Goal: Navigation & Orientation: Find specific page/section

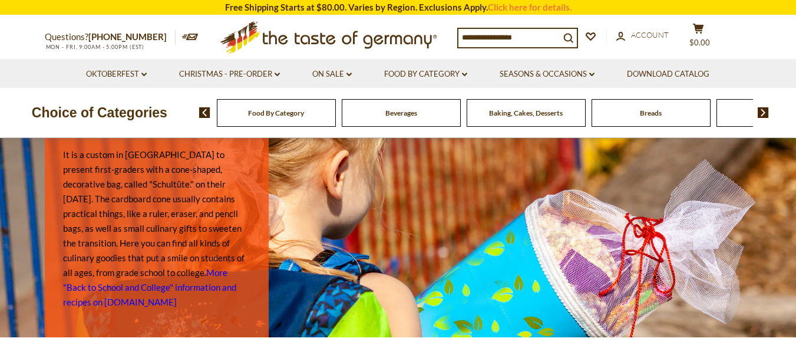
click at [500, 39] on input at bounding box center [508, 37] width 101 height 16
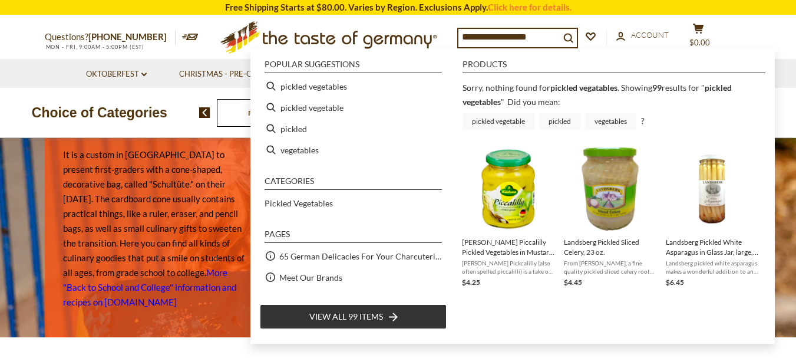
type input "**********"
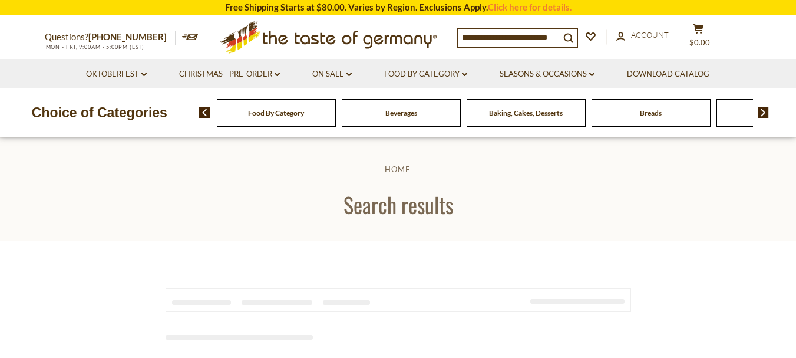
type input "**********"
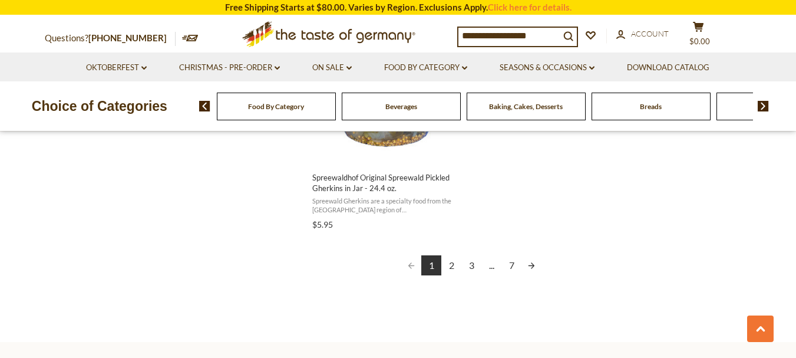
scroll to position [2179, 0]
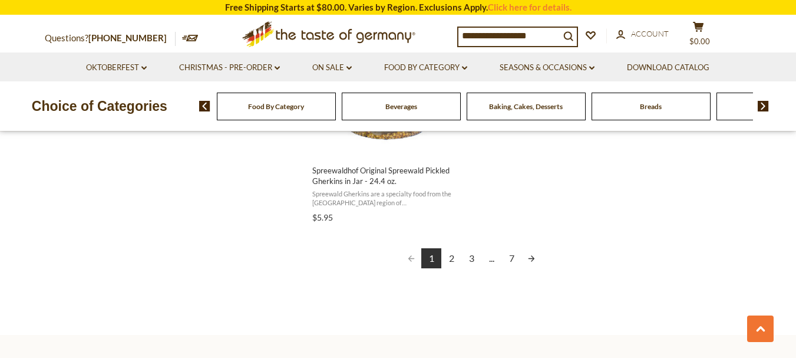
click at [449, 248] on link "2" at bounding box center [451, 258] width 20 height 20
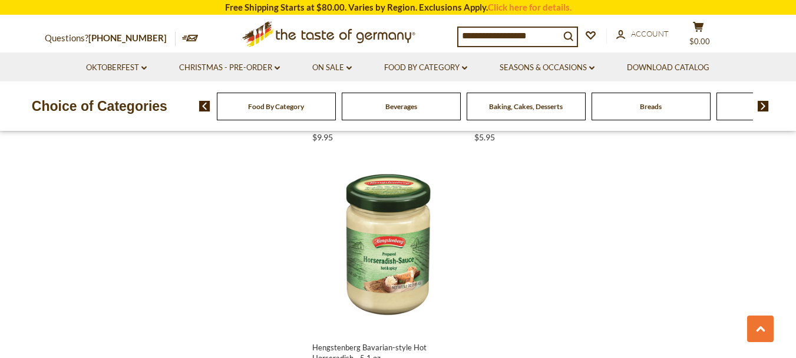
scroll to position [2121, 0]
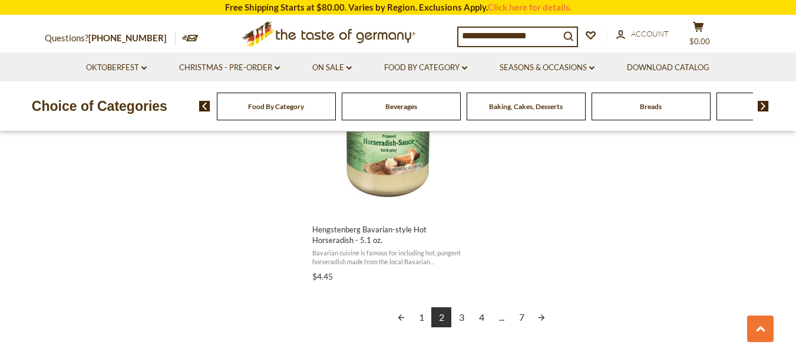
click at [765, 104] on img at bounding box center [762, 106] width 11 height 11
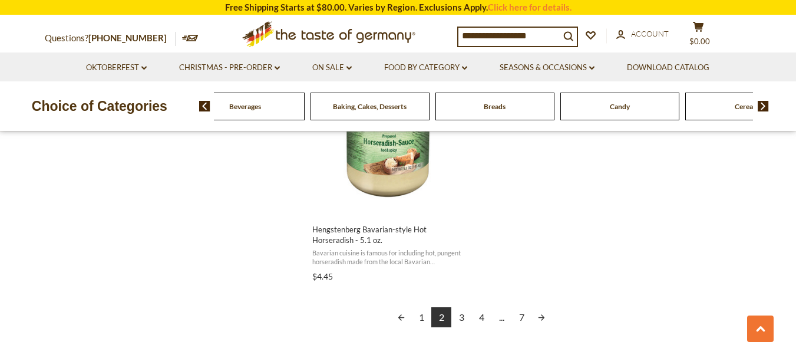
click at [765, 104] on img at bounding box center [762, 106] width 11 height 11
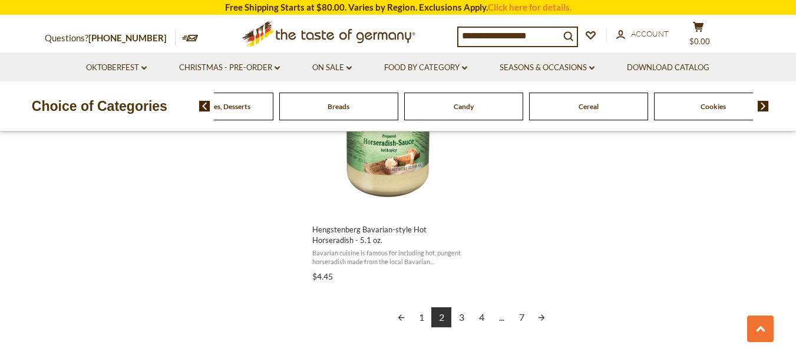
click at [765, 104] on img at bounding box center [762, 106] width 11 height 11
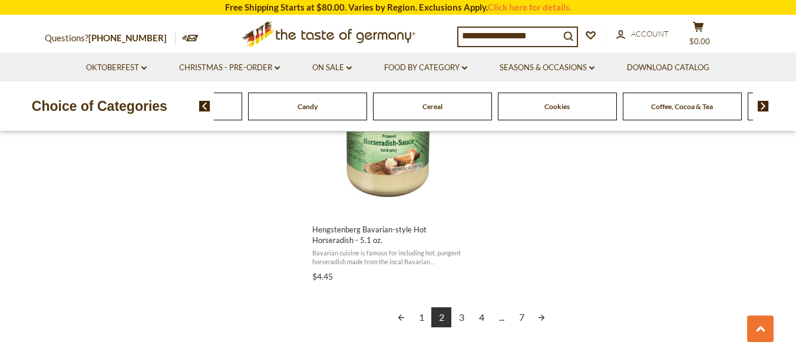
click at [765, 104] on img at bounding box center [762, 106] width 11 height 11
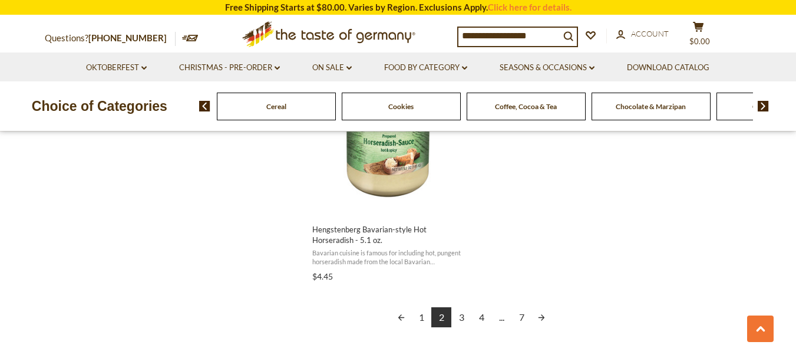
click at [765, 104] on img at bounding box center [762, 106] width 11 height 11
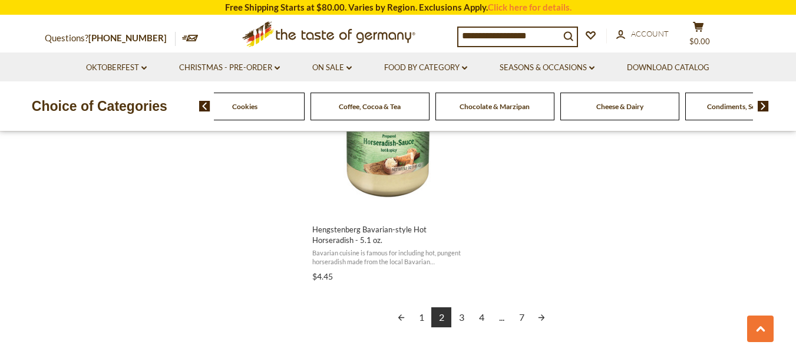
click at [765, 104] on img at bounding box center [762, 106] width 11 height 11
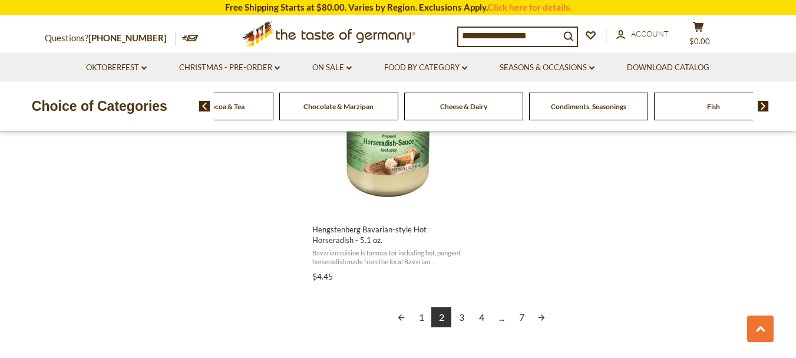
click at [712, 105] on span "Fish" at bounding box center [713, 106] width 13 height 9
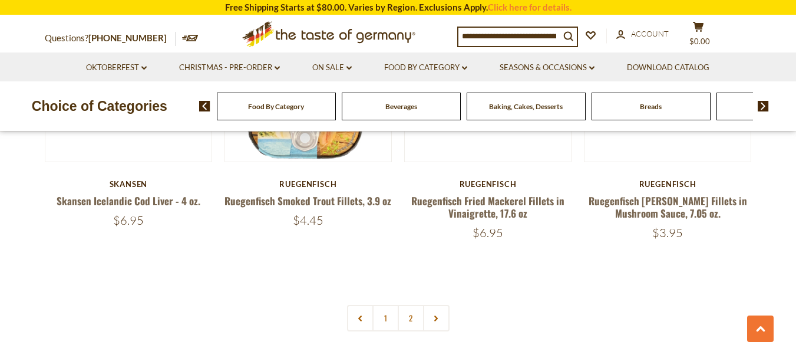
scroll to position [2766, 0]
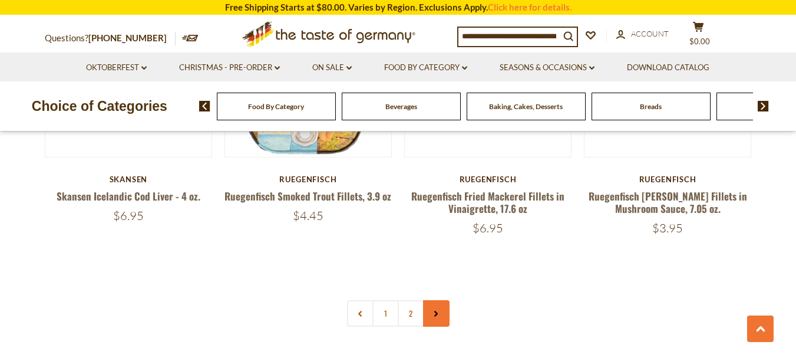
click at [436, 311] on use at bounding box center [436, 314] width 4 height 6
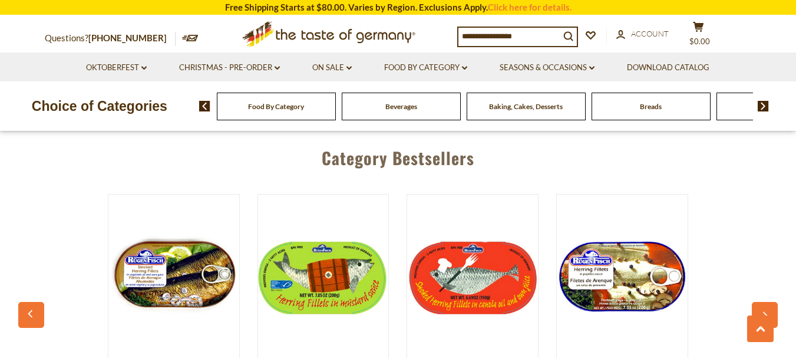
scroll to position [3063, 0]
